Goal: Browse casually

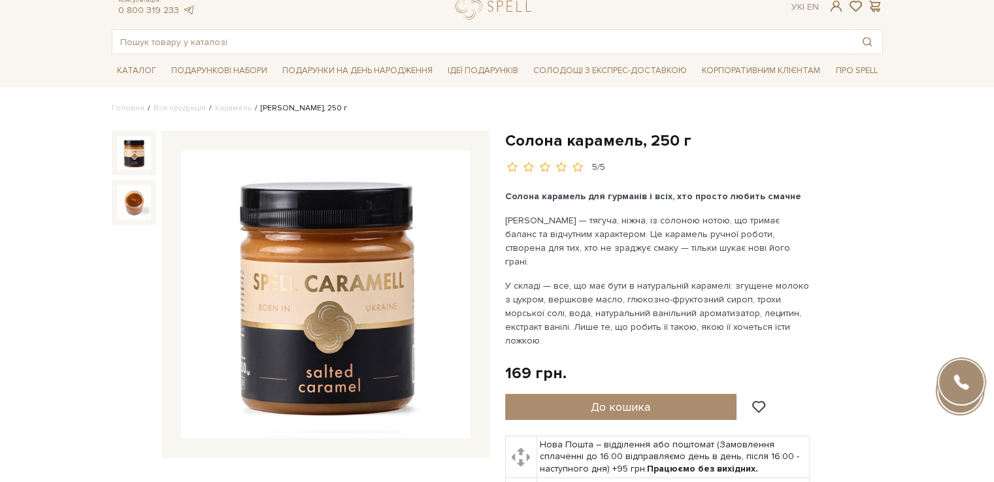
scroll to position [65, 0]
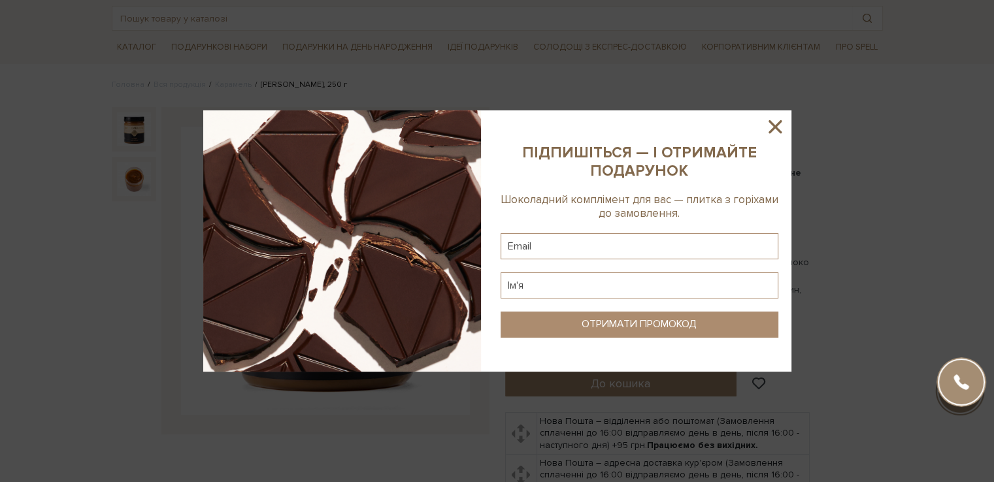
click at [886, 97] on div at bounding box center [497, 241] width 994 height 482
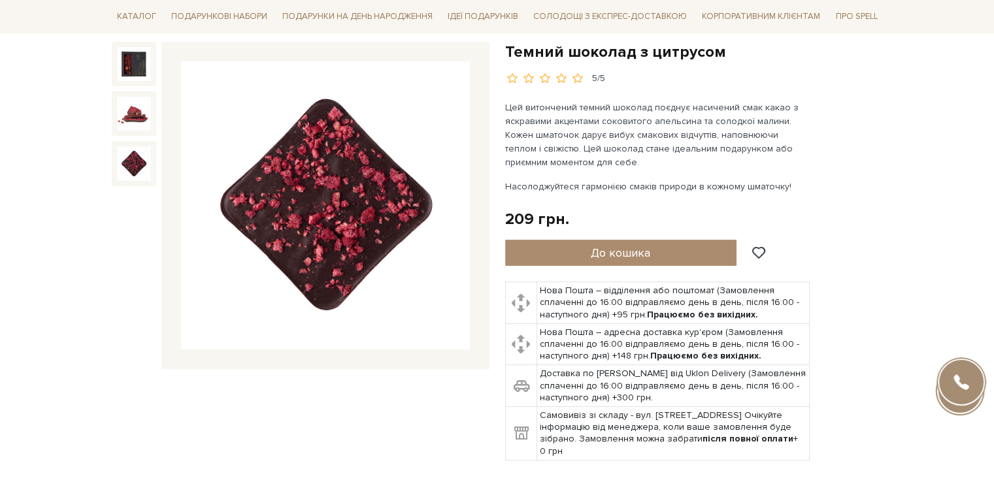
click at [135, 163] on img at bounding box center [134, 163] width 34 height 34
